Goal: Contribute content: Add original content to the website for others to see

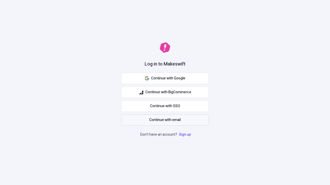
click at [165, 120] on span "Continue with email" at bounding box center [164, 120] width 31 height 6
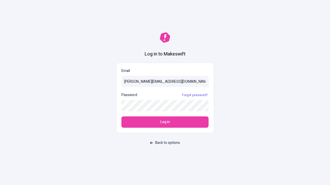
type input "[PERSON_NAME][EMAIL_ADDRESS][DOMAIN_NAME]"
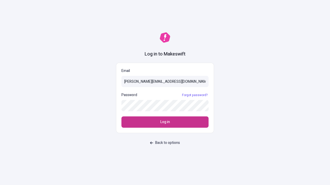
click at [165, 122] on span "Log in" at bounding box center [165, 122] width 10 height 6
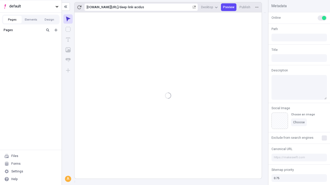
type input "/deep-link-acidus"
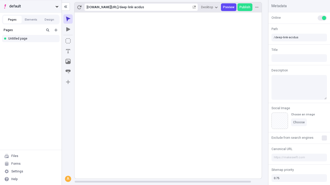
click at [31, 6] on span "default" at bounding box center [31, 7] width 44 height 6
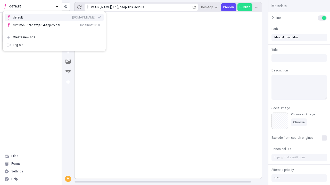
click at [72, 16] on div "[DOMAIN_NAME]" at bounding box center [83, 17] width 23 height 4
click at [56, 30] on icon "Add new" at bounding box center [55, 30] width 3 height 3
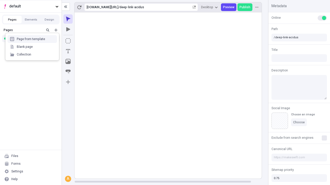
click at [32, 47] on div "Blank page" at bounding box center [31, 47] width 49 height 8
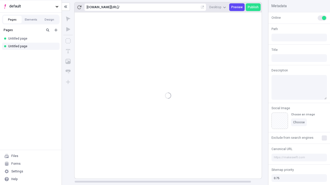
type input "/page"
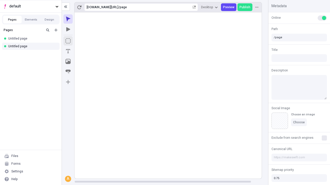
click at [68, 41] on icon "Box" at bounding box center [67, 40] width 5 height 5
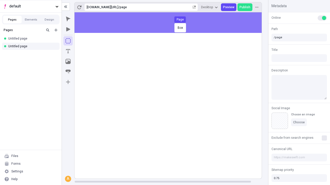
click at [173, 23] on div "Box Page" at bounding box center [165, 92] width 330 height 185
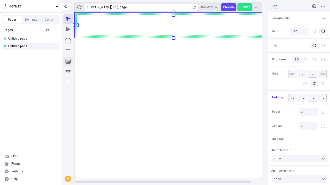
click at [68, 62] on icon "Image" at bounding box center [67, 61] width 5 height 5
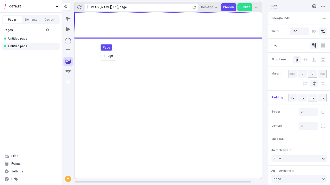
click at [173, 25] on div "Image Page" at bounding box center [165, 92] width 330 height 185
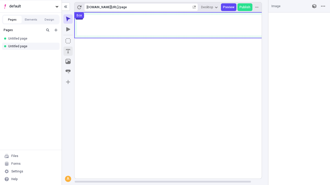
click at [68, 51] on icon "Text" at bounding box center [68, 51] width 4 height 4
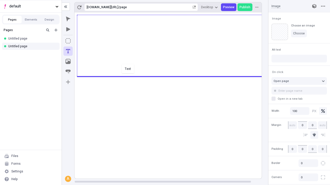
click at [173, 76] on div "Text" at bounding box center [165, 92] width 330 height 185
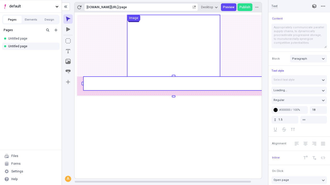
click at [173, 84] on rect at bounding box center [173, 84] width 180 height 14
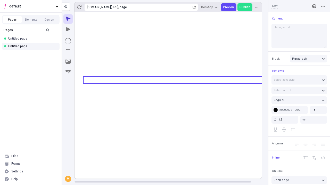
type textarea "Hello, world!"
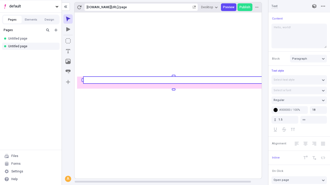
click at [68, 62] on icon "Image" at bounding box center [67, 61] width 5 height 5
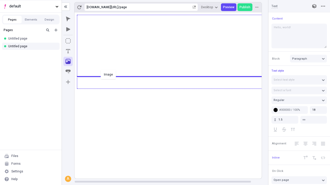
click at [173, 88] on div "Image" at bounding box center [165, 92] width 330 height 185
